Goal: Transaction & Acquisition: Purchase product/service

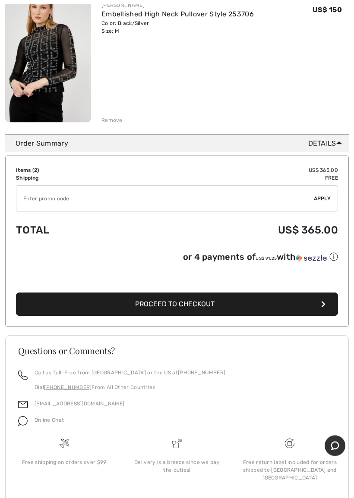
scroll to position [276, 0]
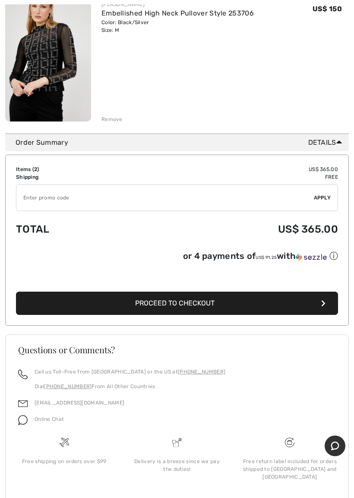
click at [326, 311] on button "Proceed to Checkout" at bounding box center [177, 303] width 322 height 23
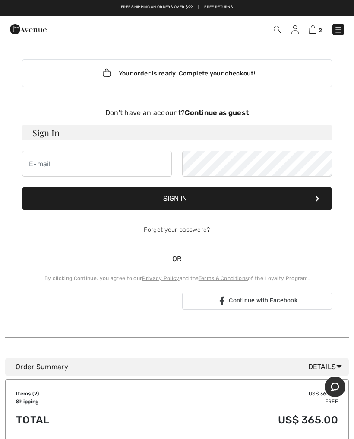
click at [72, 127] on h3 "Sign In" at bounding box center [177, 133] width 310 height 16
click at [242, 117] on div "Don't have an account? Continue as guest" at bounding box center [177, 113] width 310 height 10
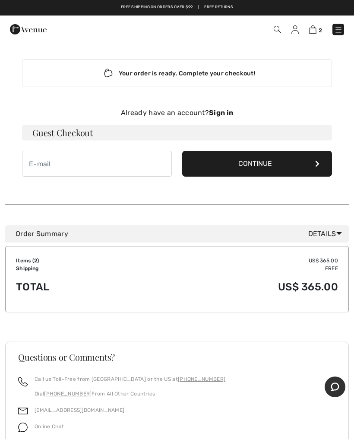
click at [268, 165] on button "Continue" at bounding box center [257, 164] width 150 height 26
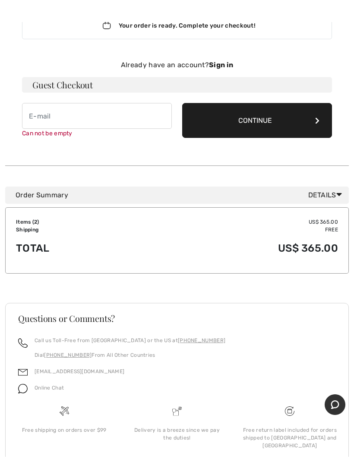
scroll to position [89, 0]
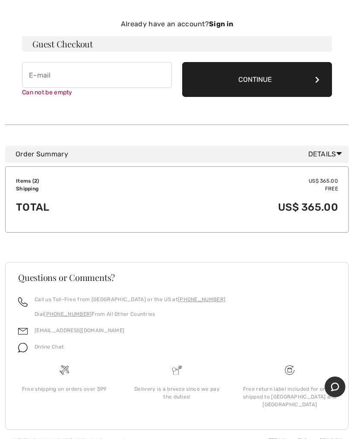
click at [61, 160] on div "Order Summary Details" at bounding box center [176, 154] width 343 height 17
click at [38, 186] on td "Shipping" at bounding box center [73, 189] width 115 height 8
click at [67, 43] on h3 "Guest Checkout" at bounding box center [177, 44] width 310 height 16
click at [177, 20] on div "Already have an account? Sign in" at bounding box center [177, 24] width 310 height 10
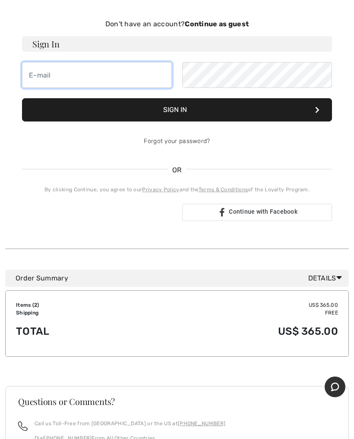
click at [78, 79] on input "email" at bounding box center [97, 75] width 150 height 26
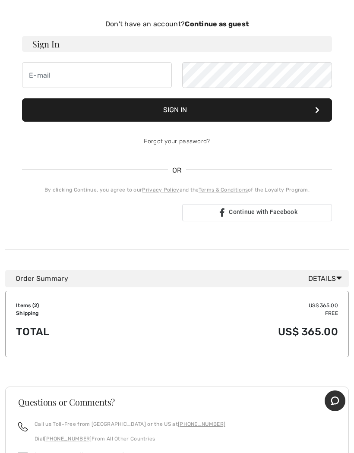
click at [56, 307] on td "Items ( 2 )" at bounding box center [73, 305] width 115 height 8
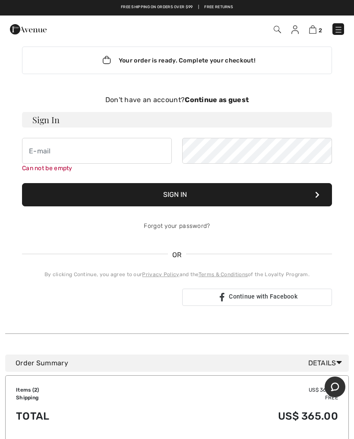
scroll to position [0, 0]
